Goal: Information Seeking & Learning: Learn about a topic

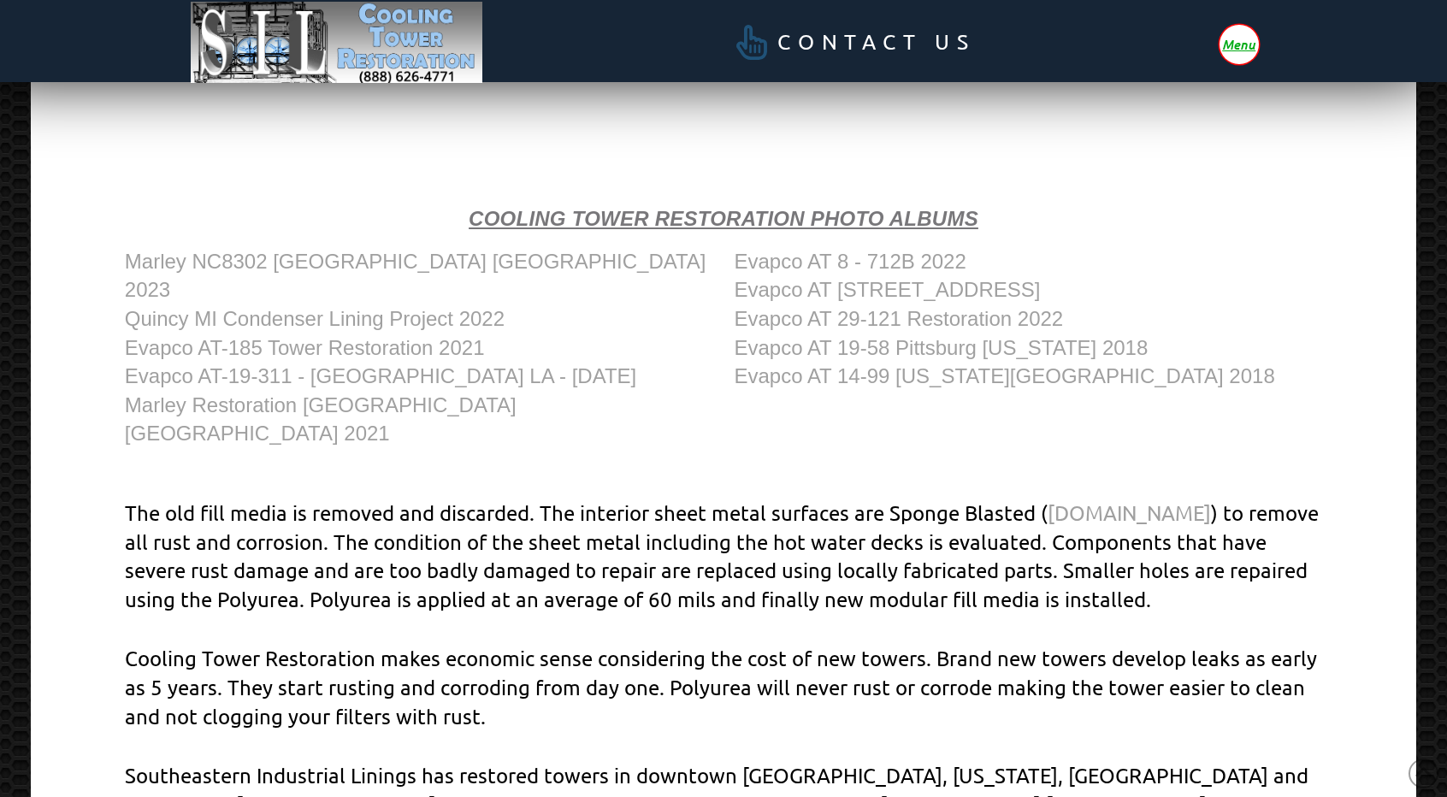
scroll to position [1009, 0]
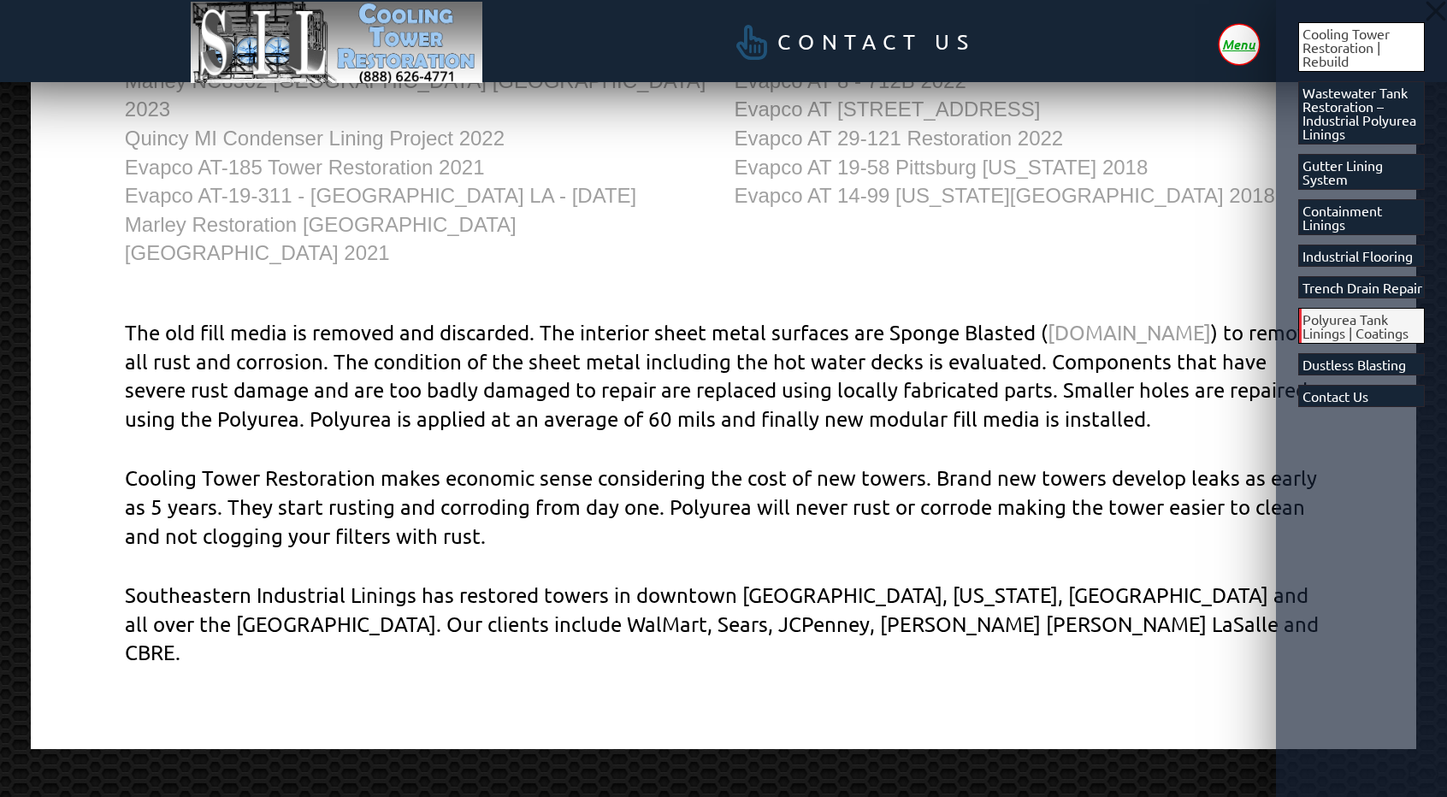
click at [1370, 322] on span "Polyurea Tank Linings | Coatings" at bounding box center [1364, 325] width 122 height 27
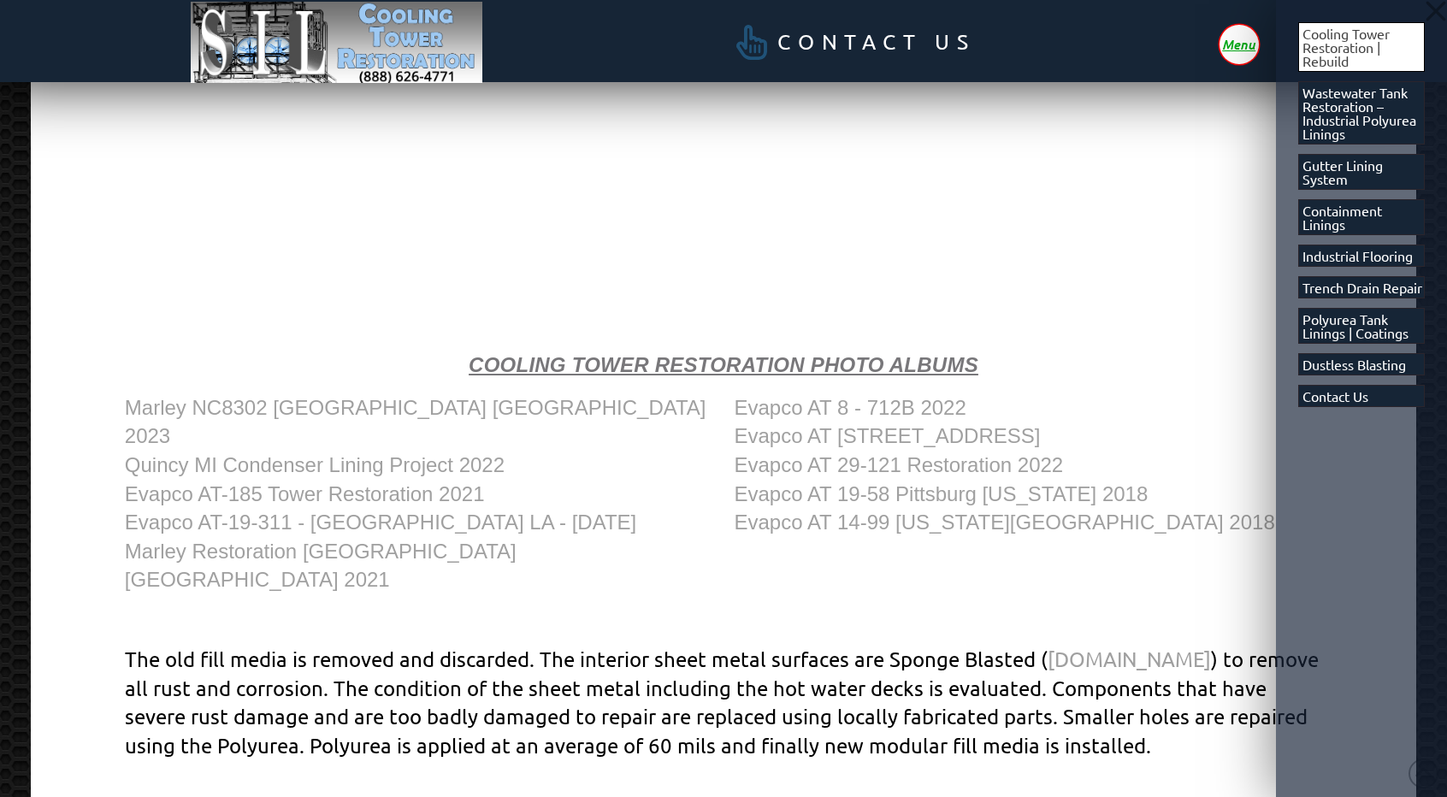
scroll to position [683, 0]
click at [397, 519] on span "Off Canvas" at bounding box center [723, 398] width 1447 height 797
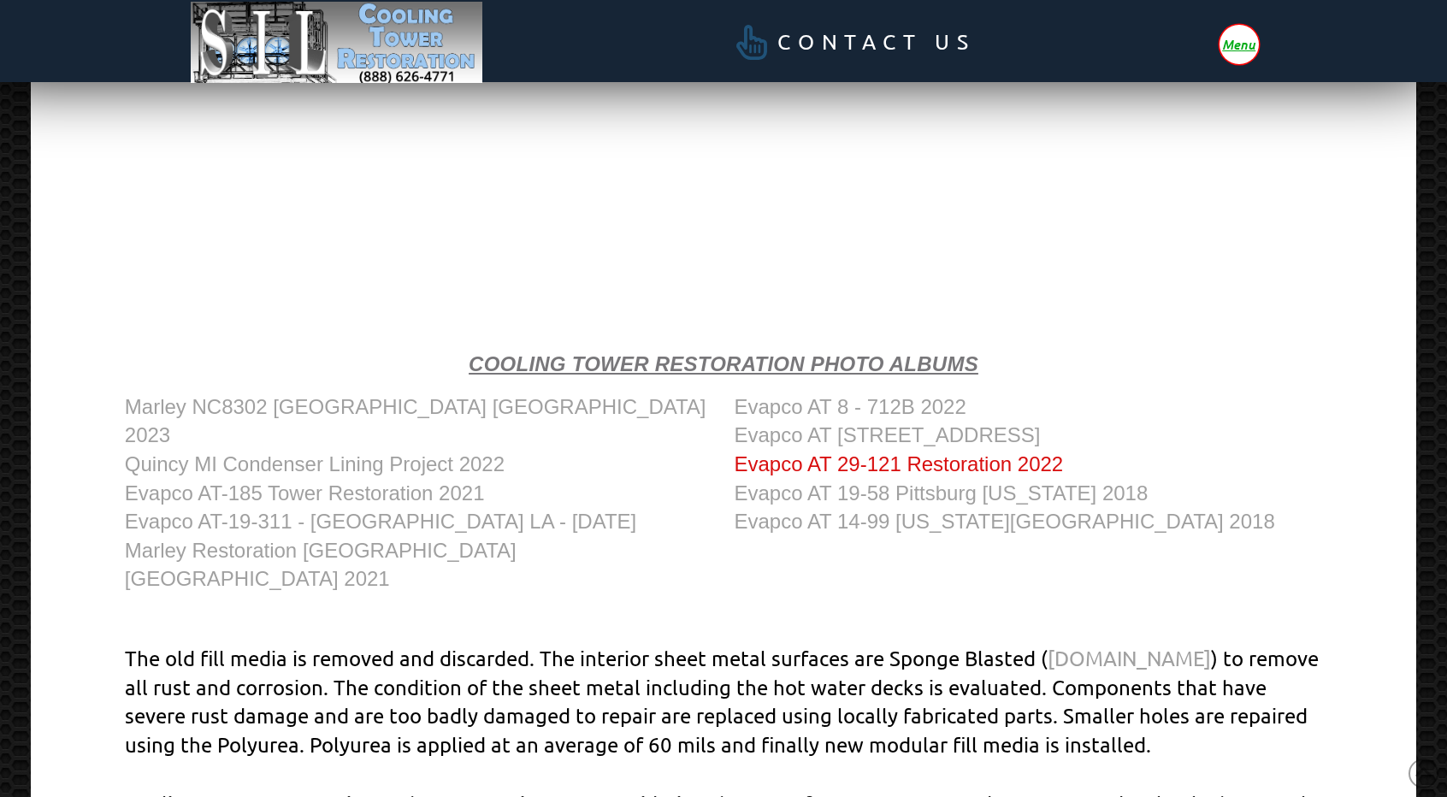
click at [844, 459] on link "Evapco AT 29-121 Restoration 2022" at bounding box center [899, 463] width 329 height 23
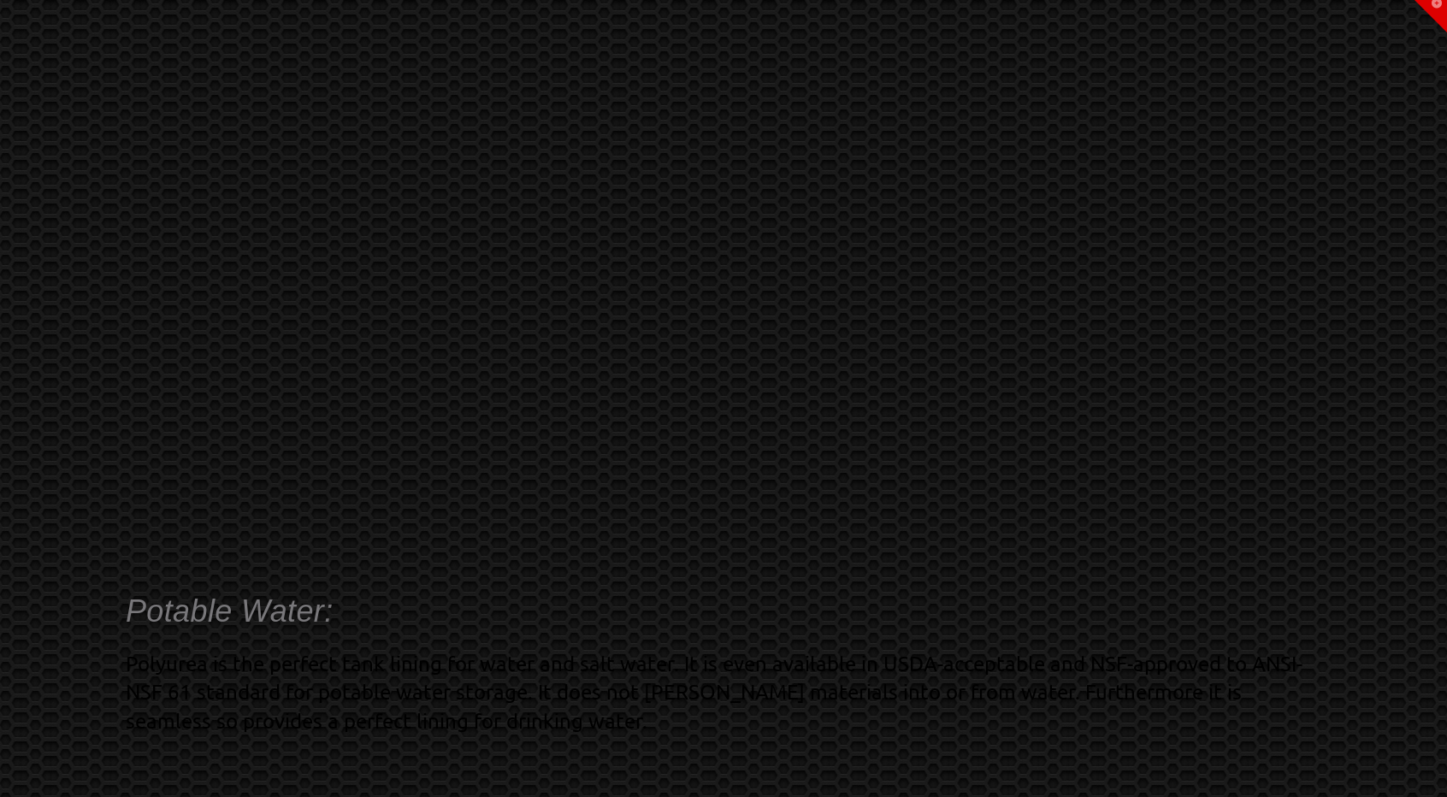
scroll to position [530, 0]
